Goal: Check status: Check status

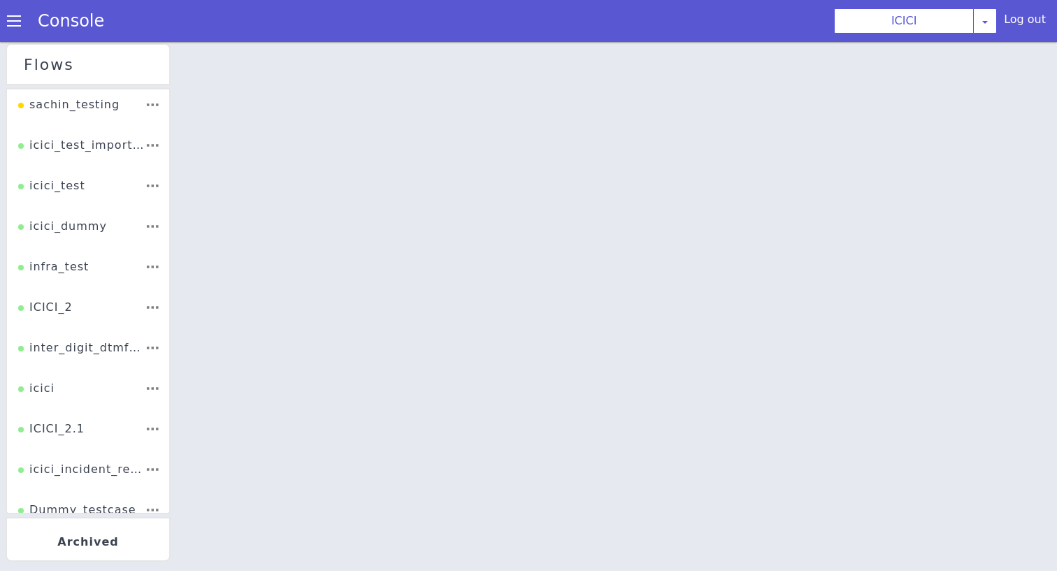
click at [97, 189] on li "ICICI_2" at bounding box center [121, 138] width 165 height 101
click at [58, 309] on div "ICICI_2" at bounding box center [45, 312] width 55 height 27
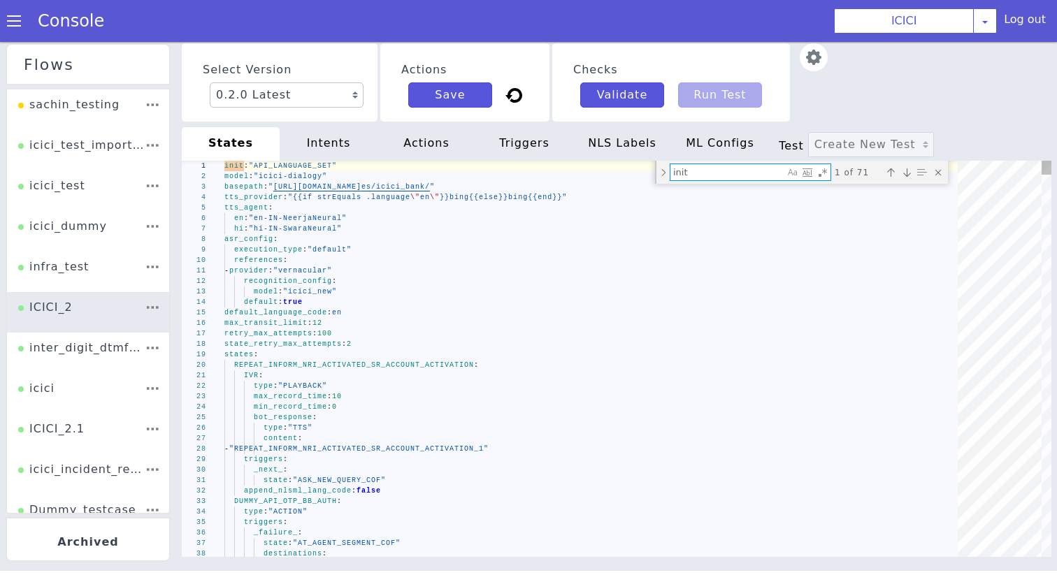
paste textarea "ENTER_12_OR_16_DIGIT_CARD_NUMBER_ACCOUNT_AUTH_OLD"
type textarea "triggers: _next_: state: "ENTER_12_OR_16_DIGIT_CARD_NUMBER_ACCOUNT_AUTH_OLD" ap…"
type textarea "ENTER_12_OR_16_DIGIT_CARD_NUMBER_ACCOUNT_AUTH_OLD"
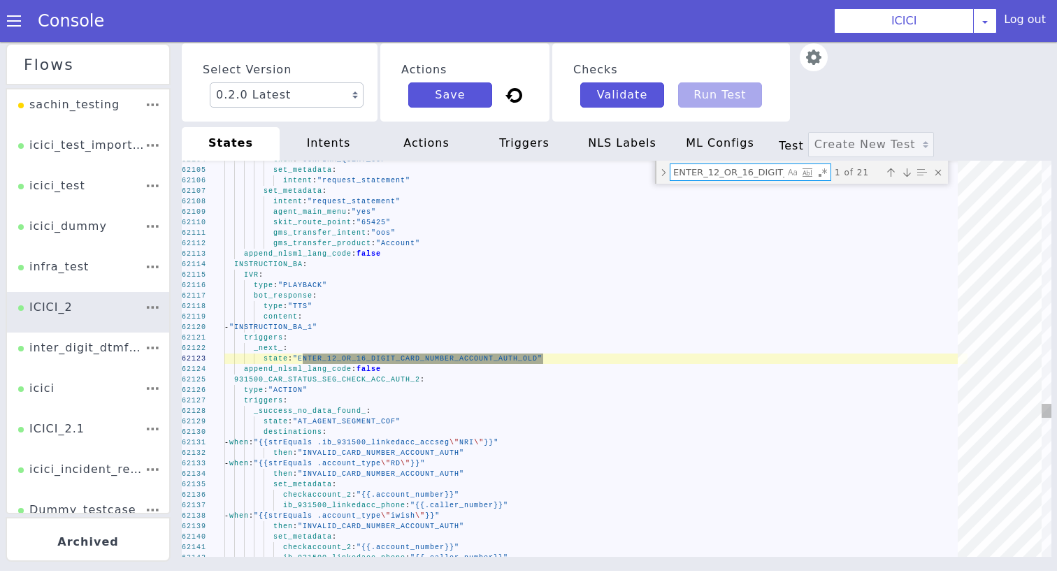
scroll to position [0, 167]
type textarea "_unknown_: state: "AT_AGENT_SEGMENT_COF" _success_: state: "CC_CANCELLATION_REQ…"
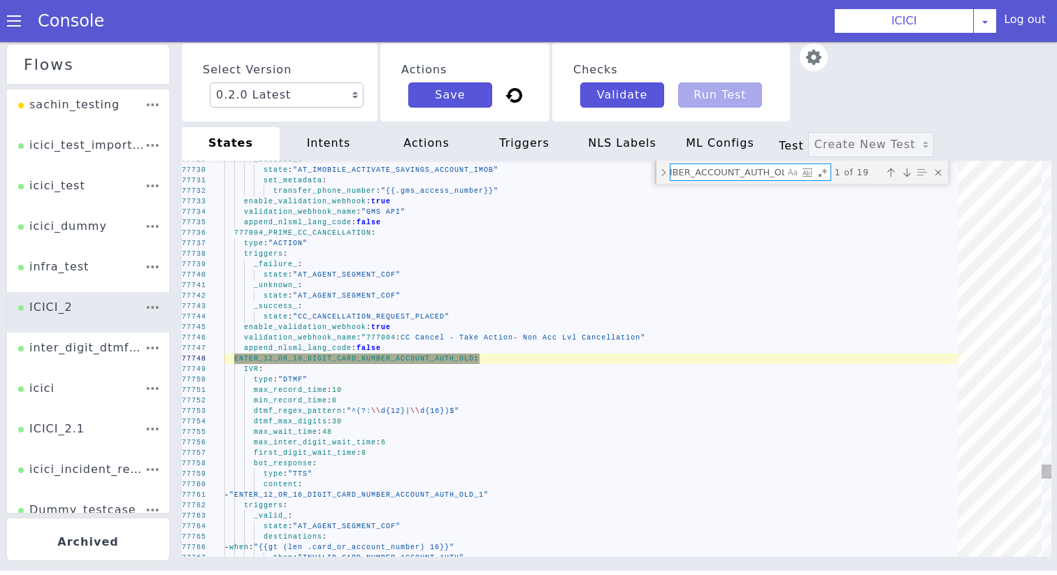
scroll to position [0, 170]
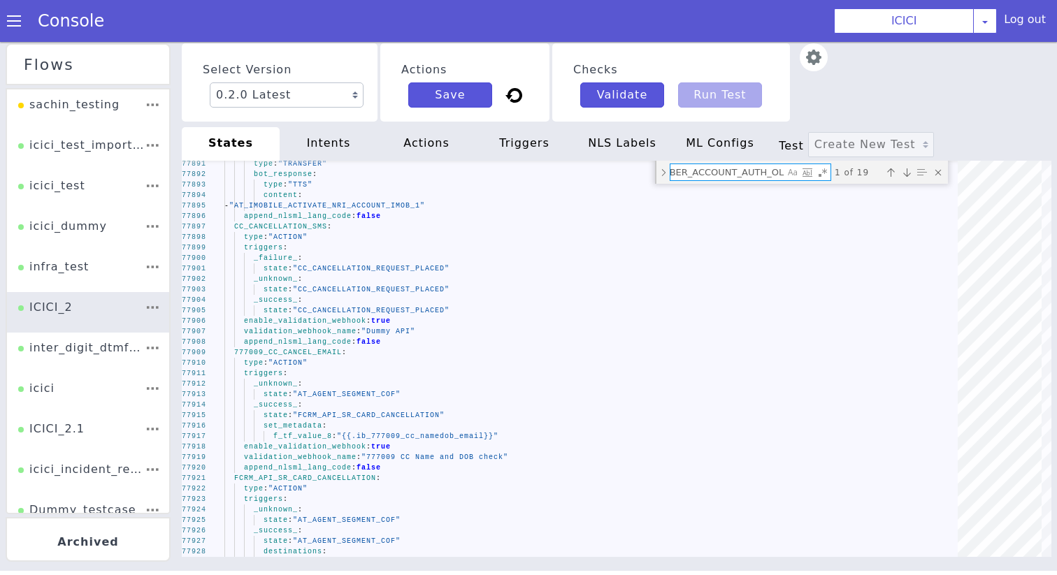
type textarea "ENTER_12_OR_16_DIGIT_CARD_NUMBER_ACCOUNT_AUTH_OLD:"
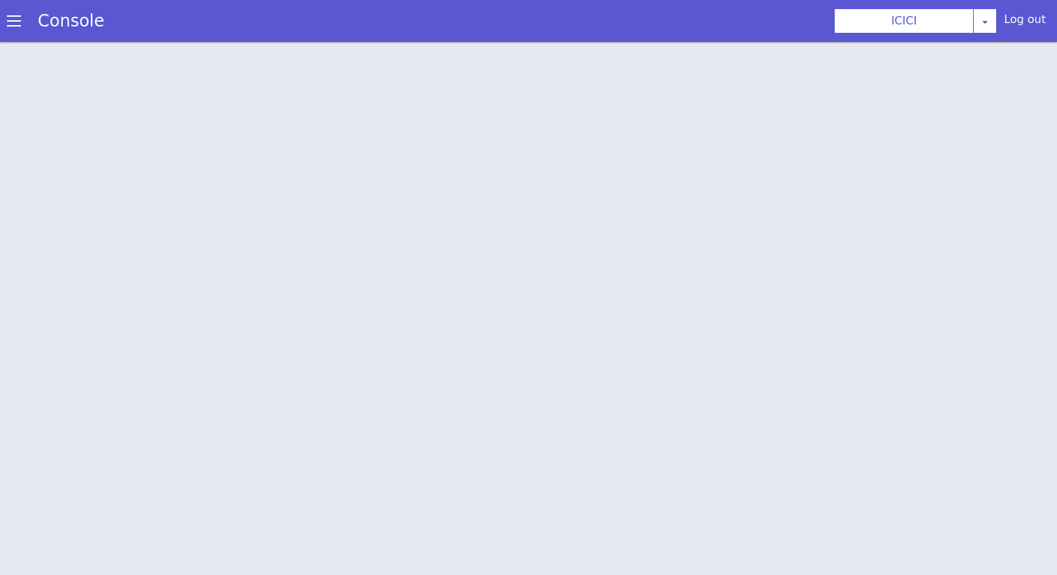
scroll to position [4, 0]
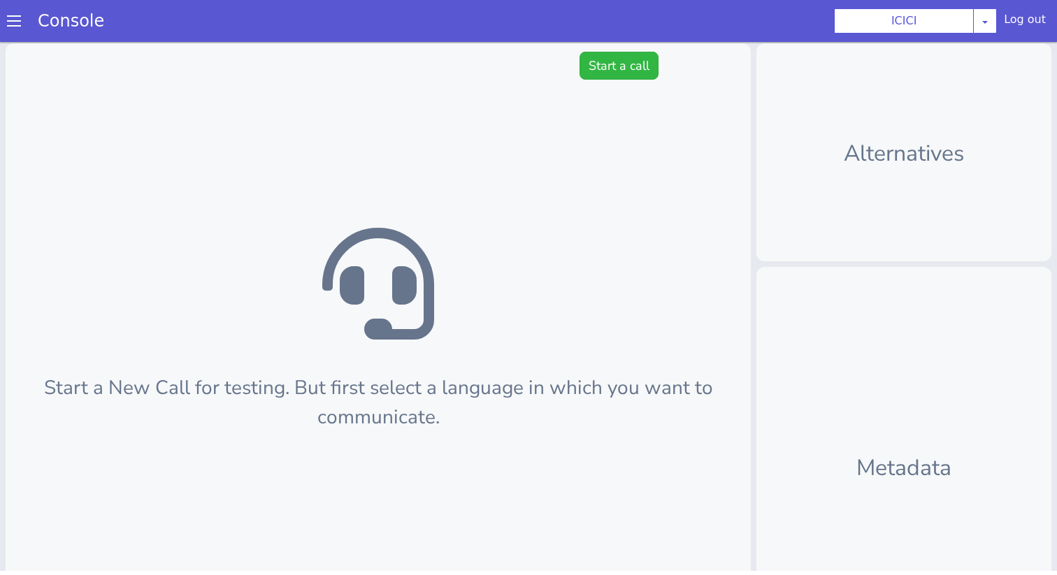
click at [12, 24] on span at bounding box center [14, 21] width 14 height 14
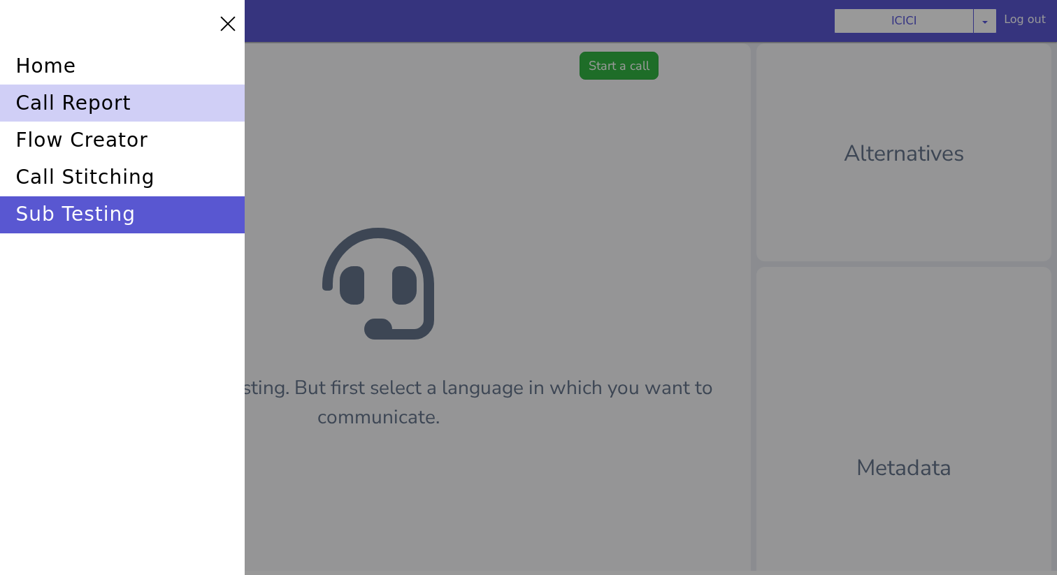
click at [68, 94] on div "call report" at bounding box center [122, 103] width 245 height 37
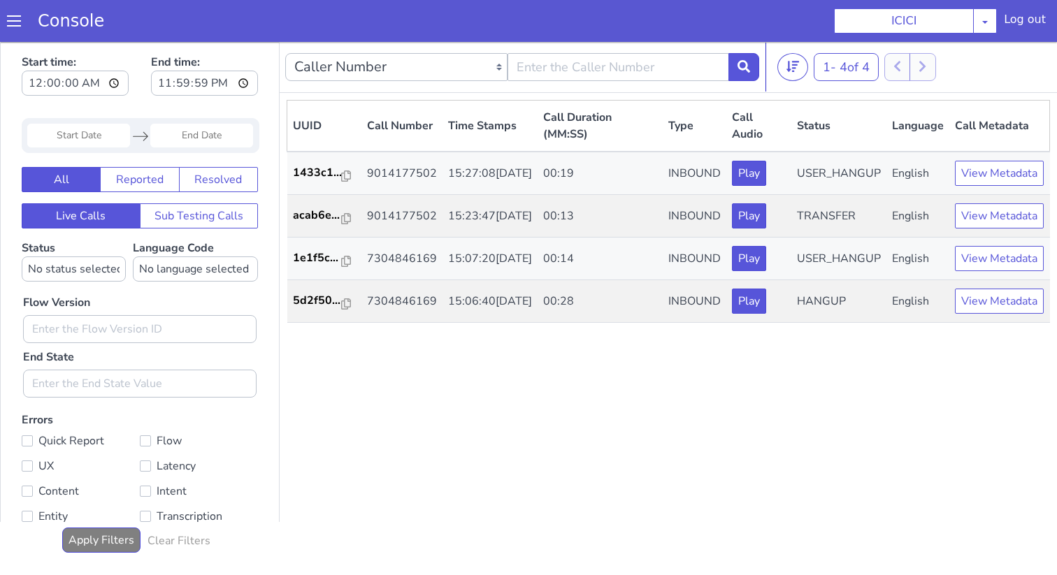
click at [94, 136] on input "Start Date" at bounding box center [78, 136] width 103 height 24
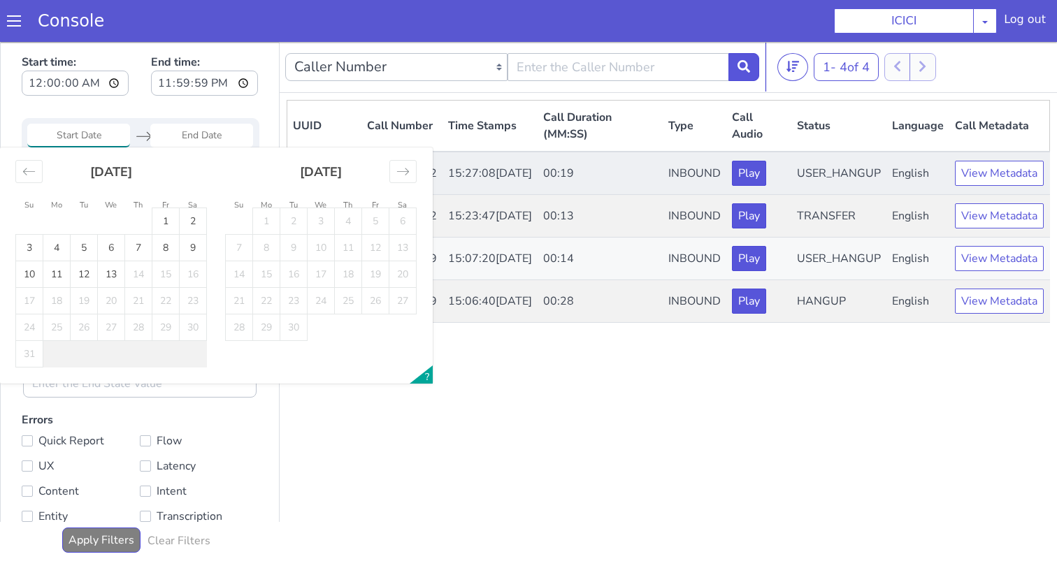
click at [500, 188] on td "15:27:08, 13th Aug 2025" at bounding box center [489, 173] width 95 height 43
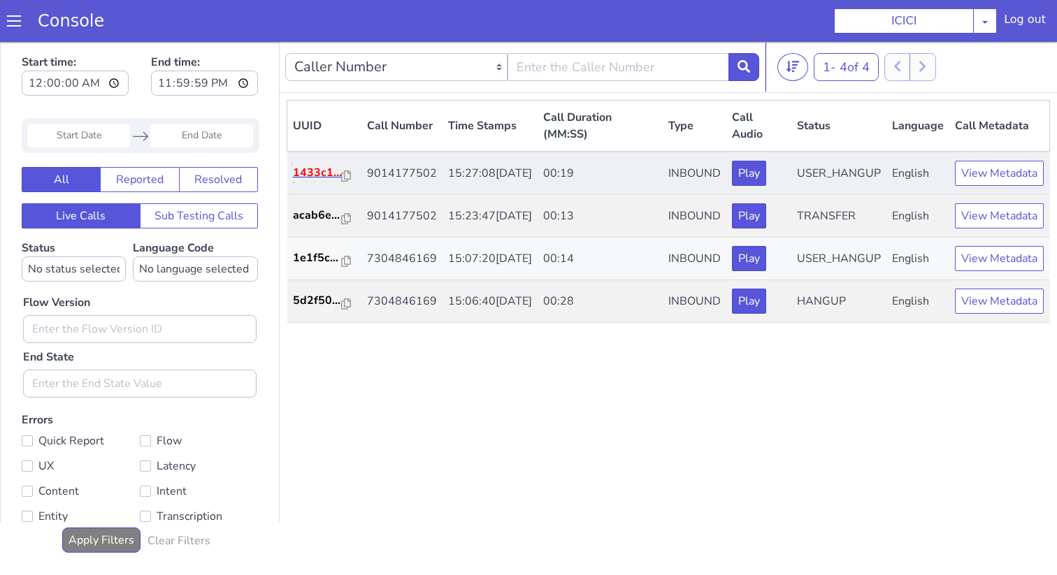
click at [305, 180] on p "1433c1..." at bounding box center [317, 172] width 49 height 17
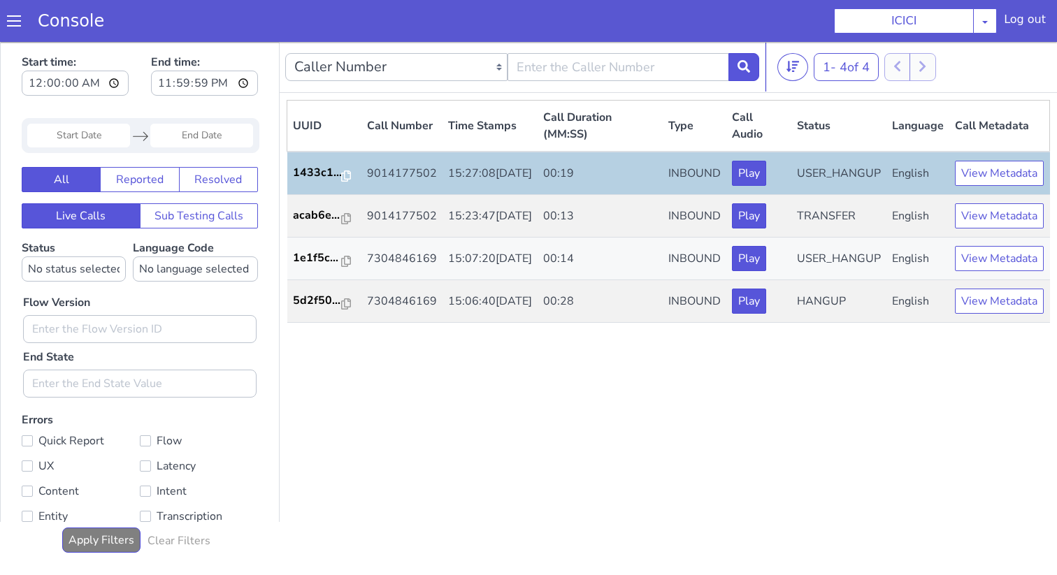
click at [13, 24] on span at bounding box center [14, 21] width 14 height 14
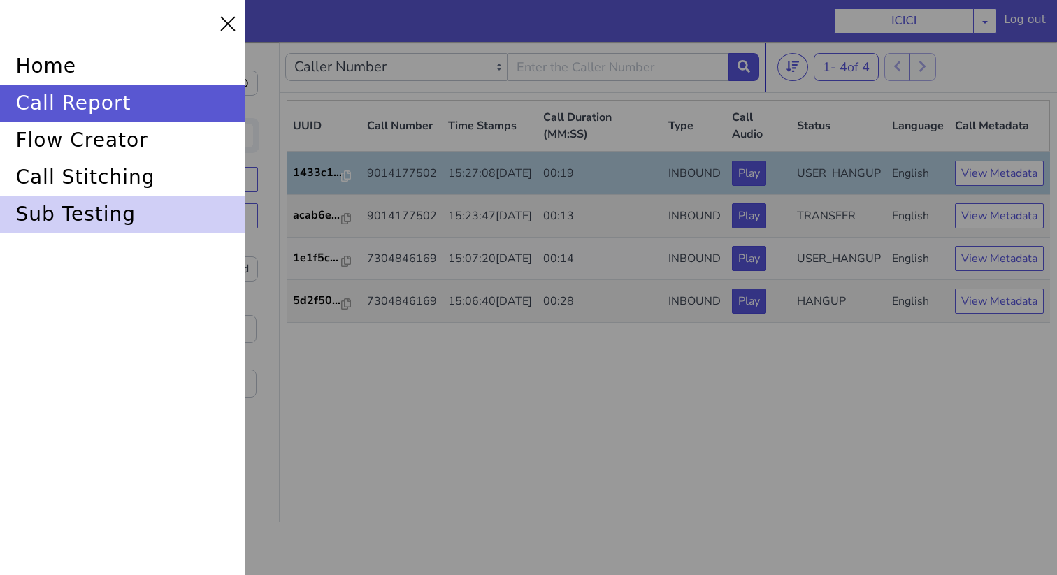
click at [103, 212] on div "sub testing" at bounding box center [122, 214] width 245 height 37
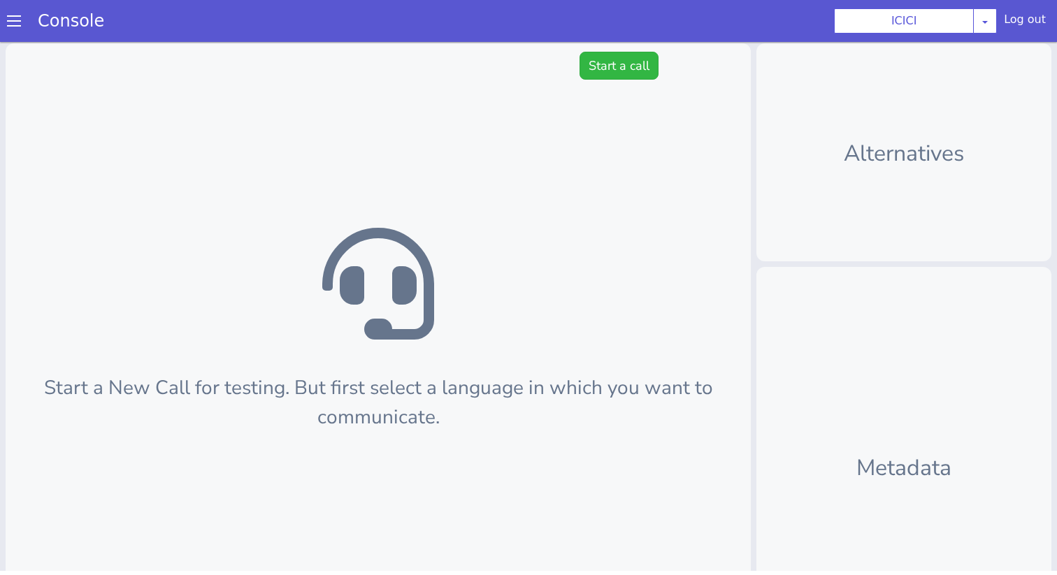
click at [20, 16] on span at bounding box center [14, 21] width 14 height 14
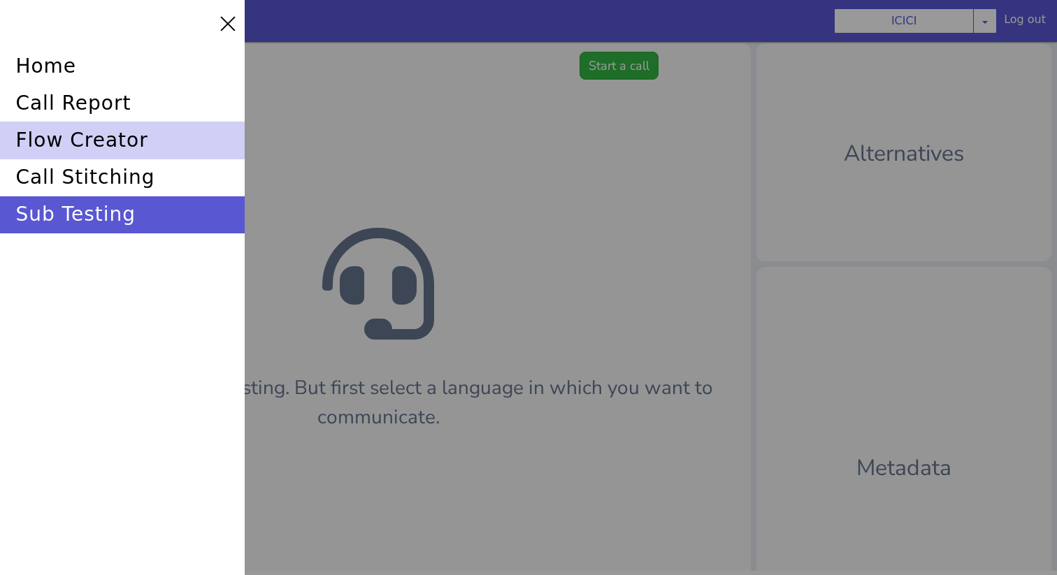
click at [110, 144] on div "flow creator" at bounding box center [122, 140] width 245 height 37
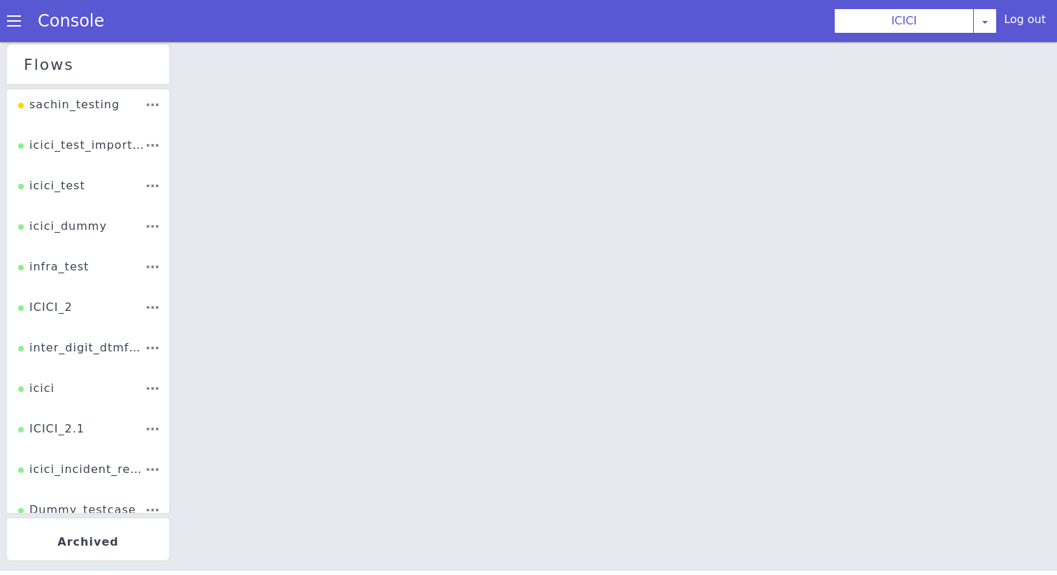
click at [15, 29] on div "Console" at bounding box center [64, 20] width 128 height 39
click at [15, 25] on span at bounding box center [14, 21] width 14 height 14
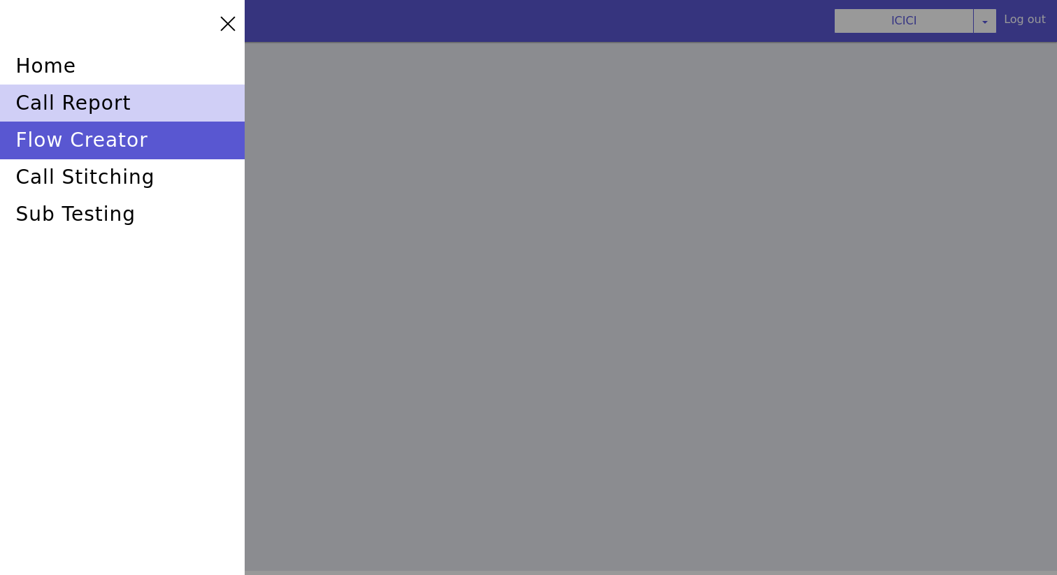
click at [75, 106] on div "call report" at bounding box center [122, 103] width 245 height 37
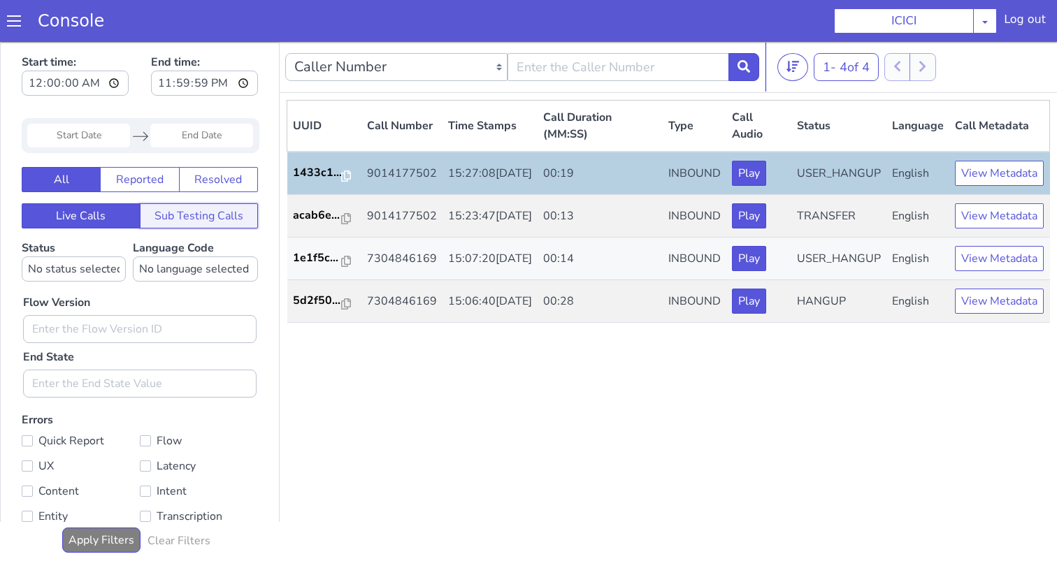
click at [170, 228] on button "Sub Testing Calls" at bounding box center [199, 215] width 119 height 25
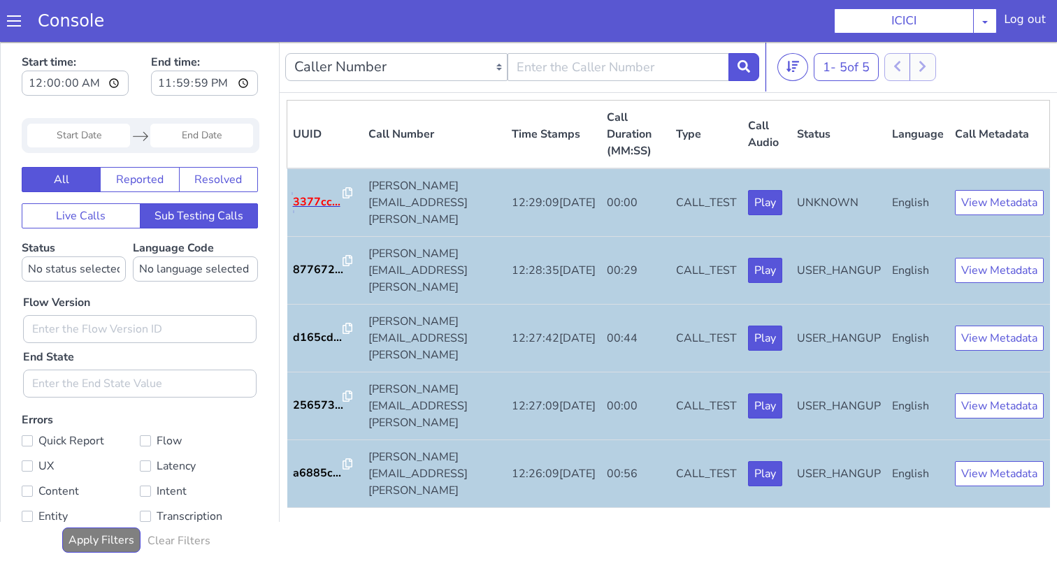
click at [316, 194] on p "3377cc..." at bounding box center [318, 202] width 50 height 17
